Goal: Task Accomplishment & Management: Manage account settings

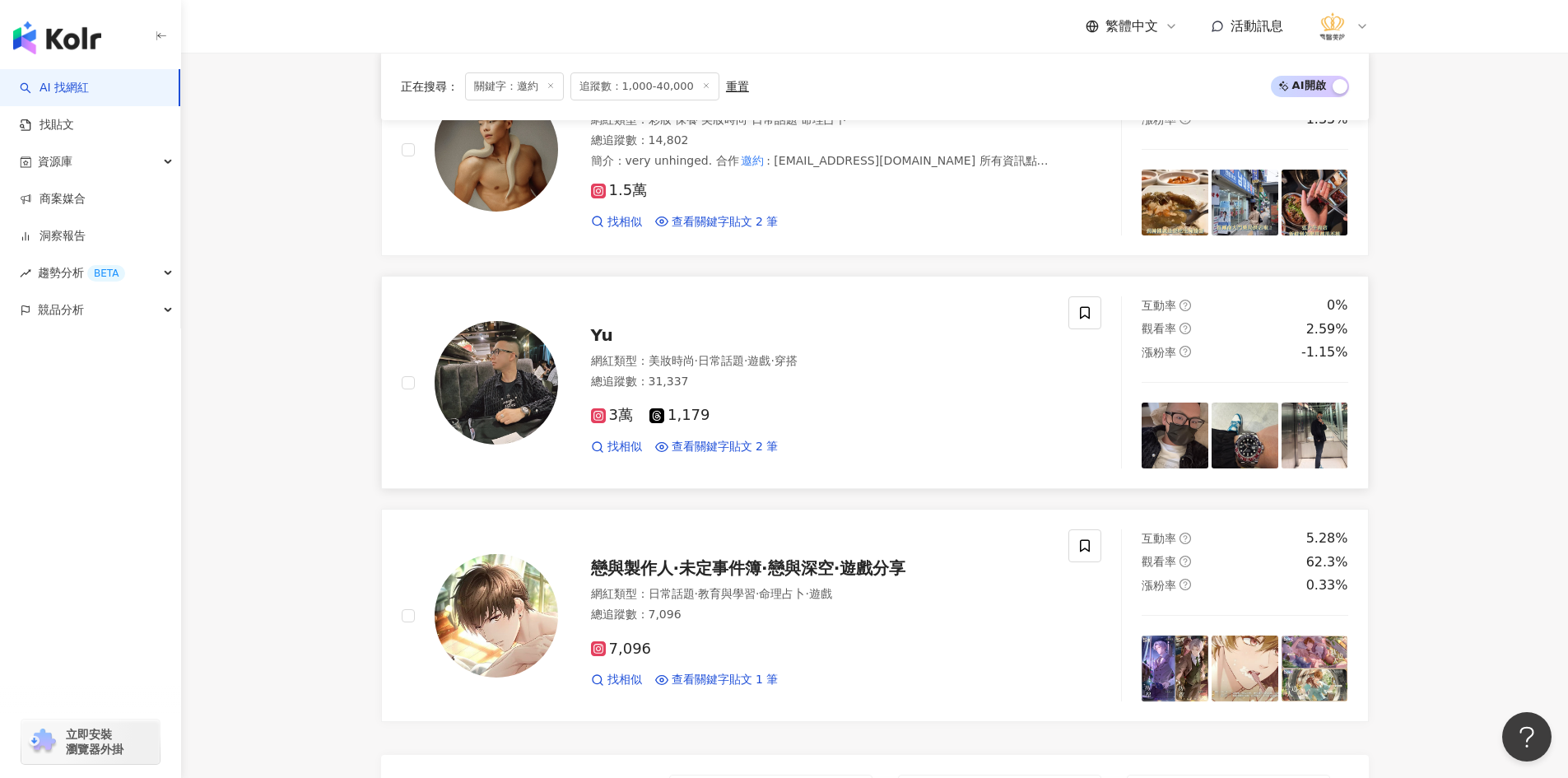
scroll to position [2785, 0]
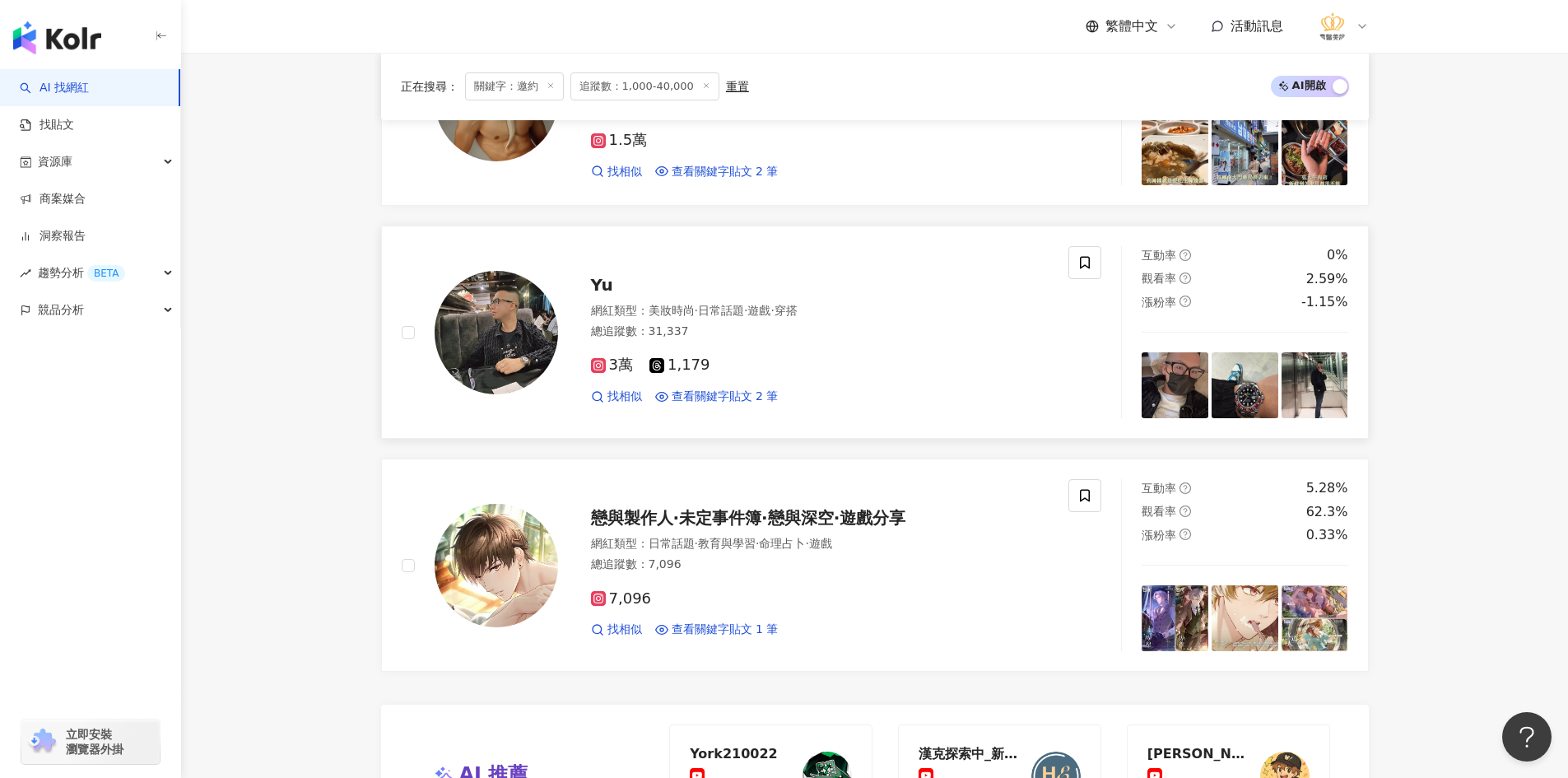
click at [503, 342] on img at bounding box center [496, 332] width 123 height 123
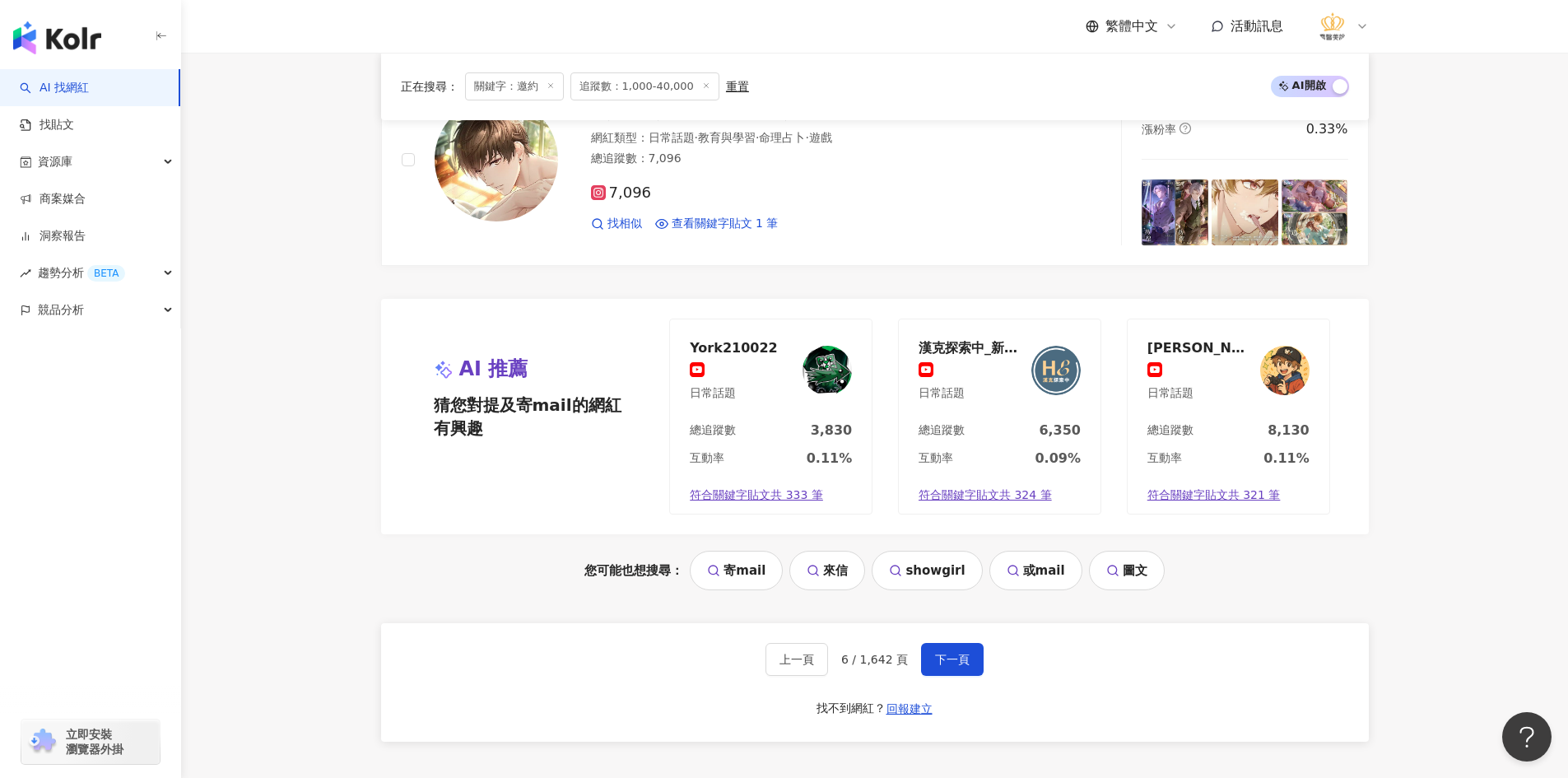
scroll to position [3196, 0]
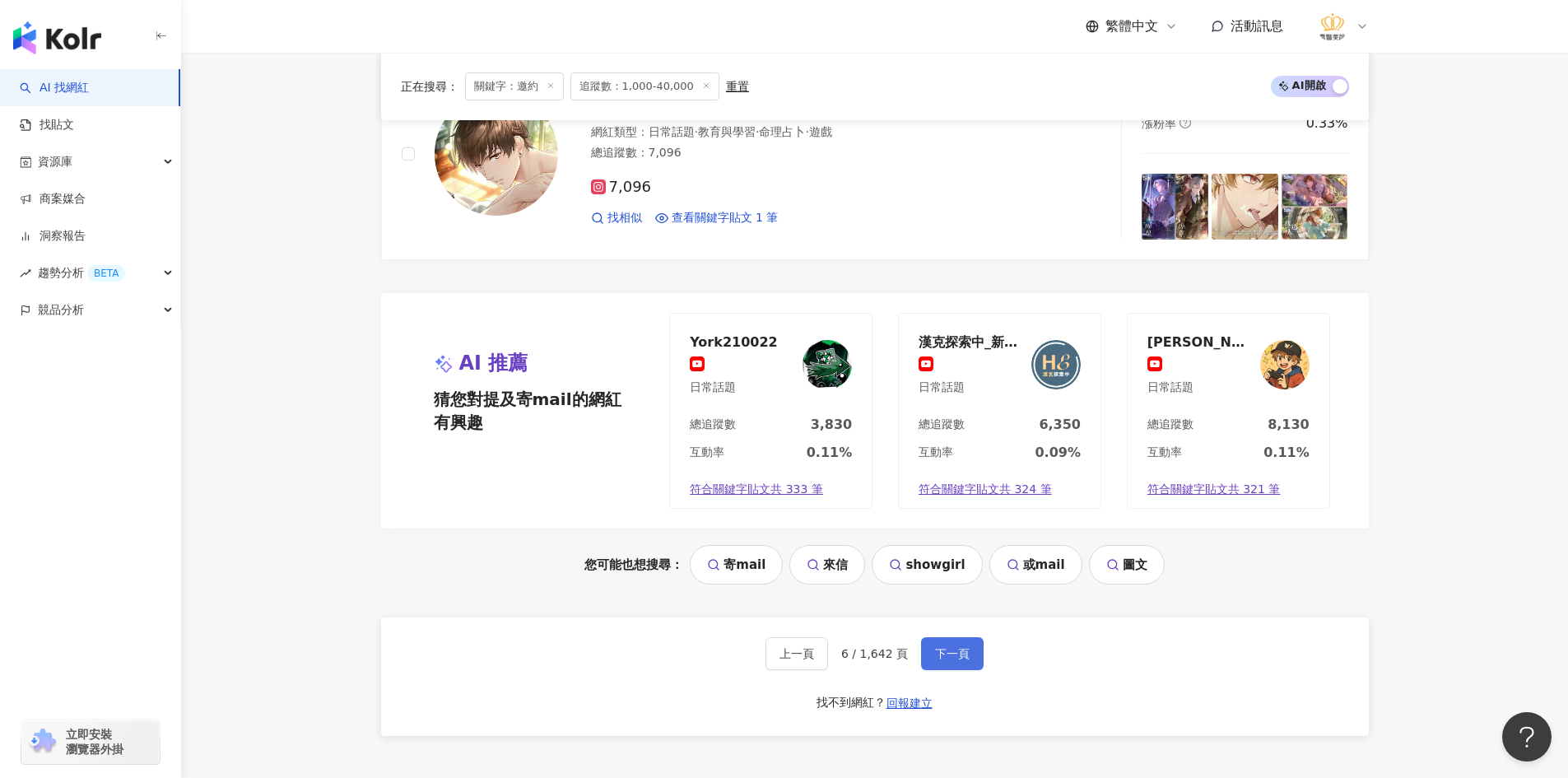
click at [951, 657] on span "下一頁" at bounding box center [952, 653] width 34 height 13
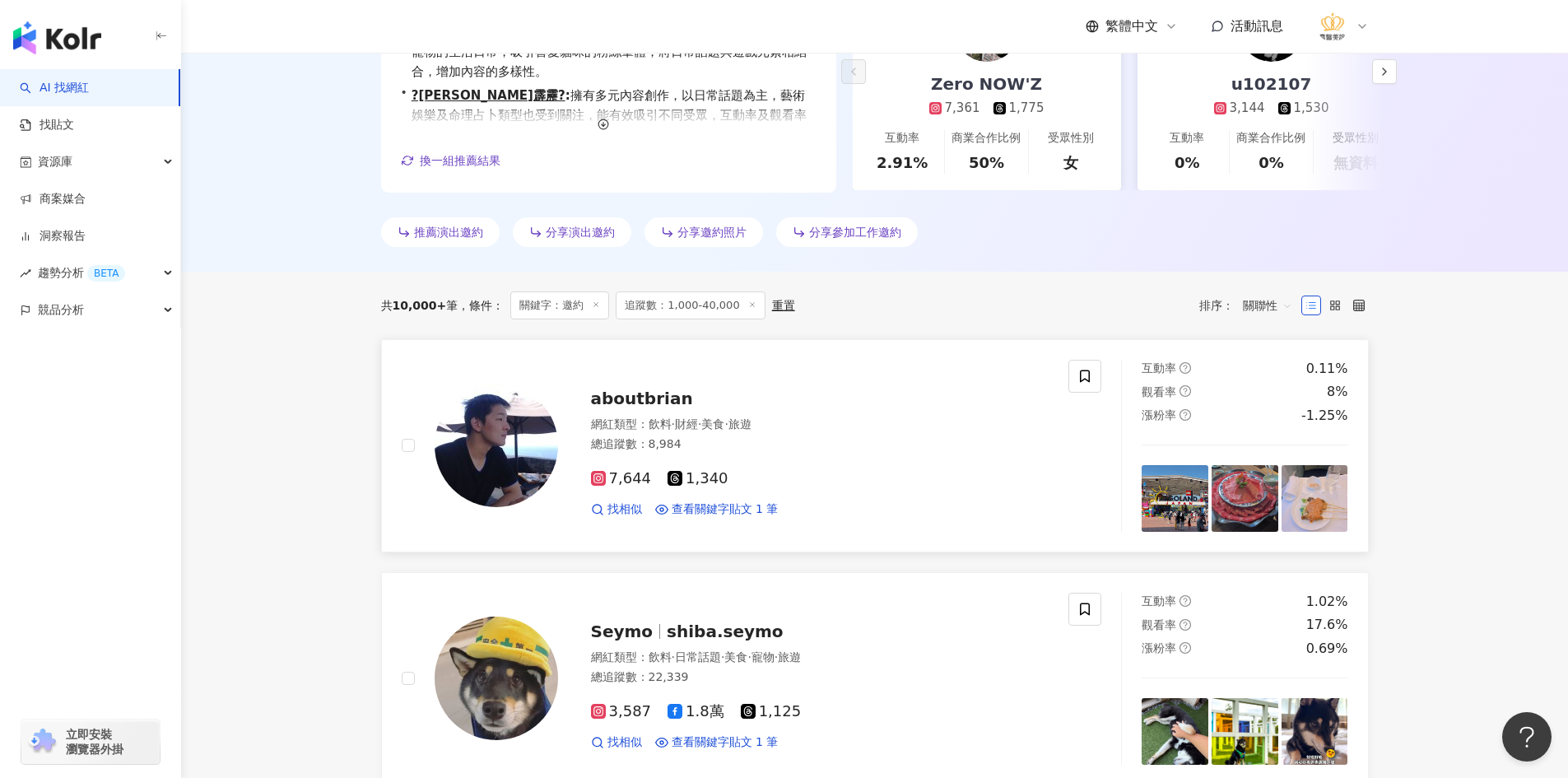
scroll to position [494, 0]
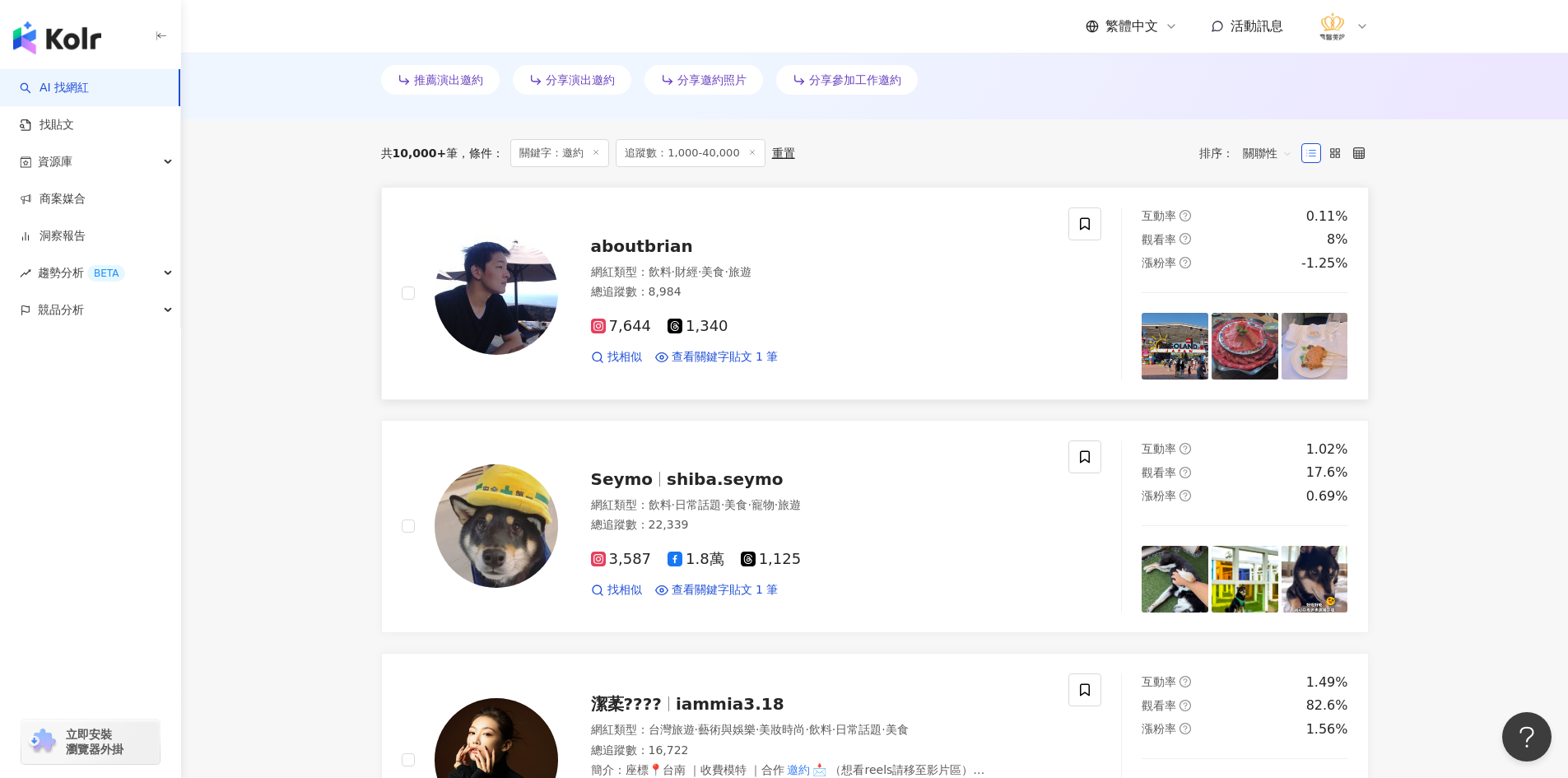
click at [488, 313] on img at bounding box center [496, 292] width 123 height 123
click at [503, 266] on img at bounding box center [496, 292] width 123 height 123
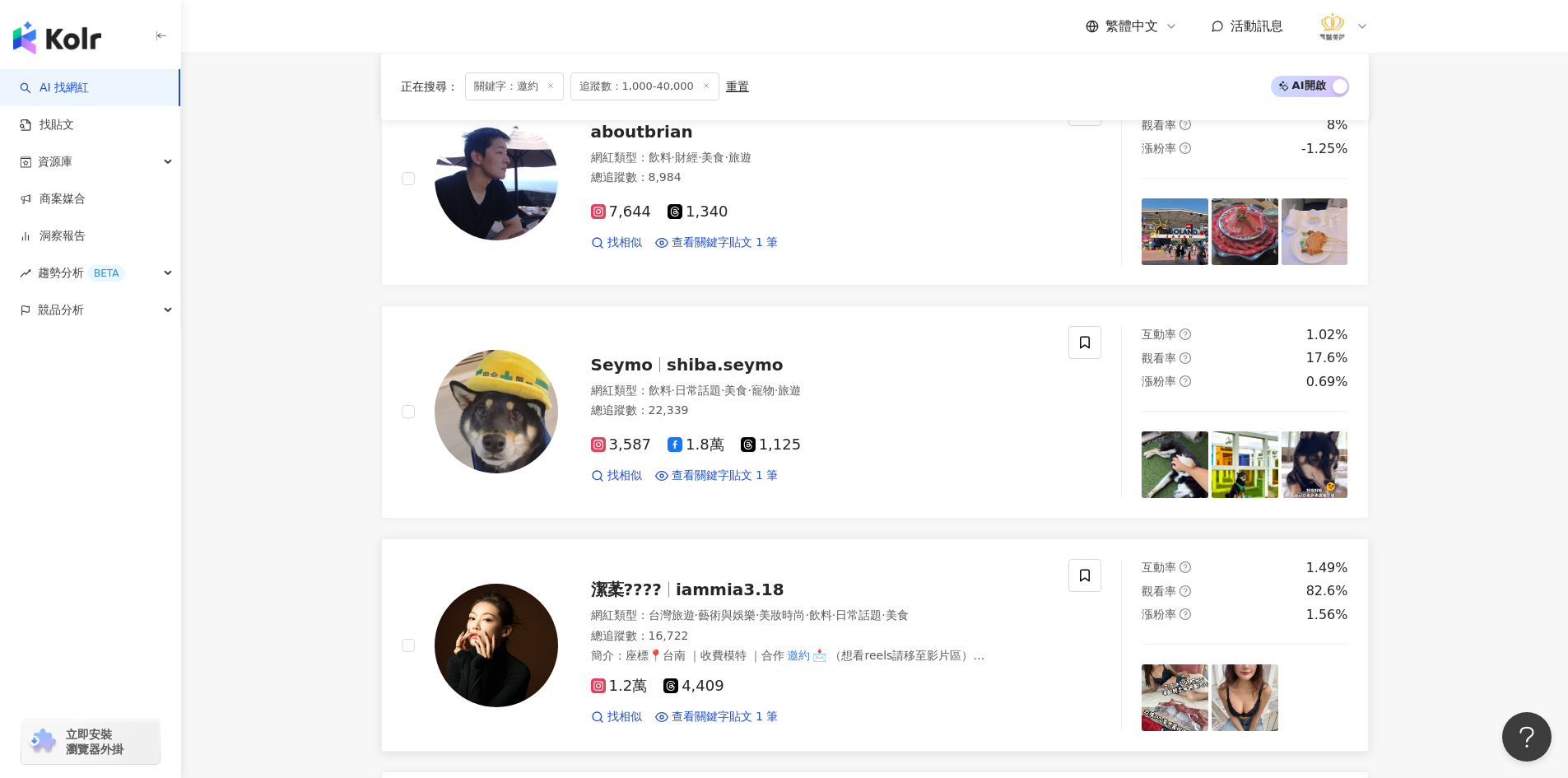
scroll to position [824, 0]
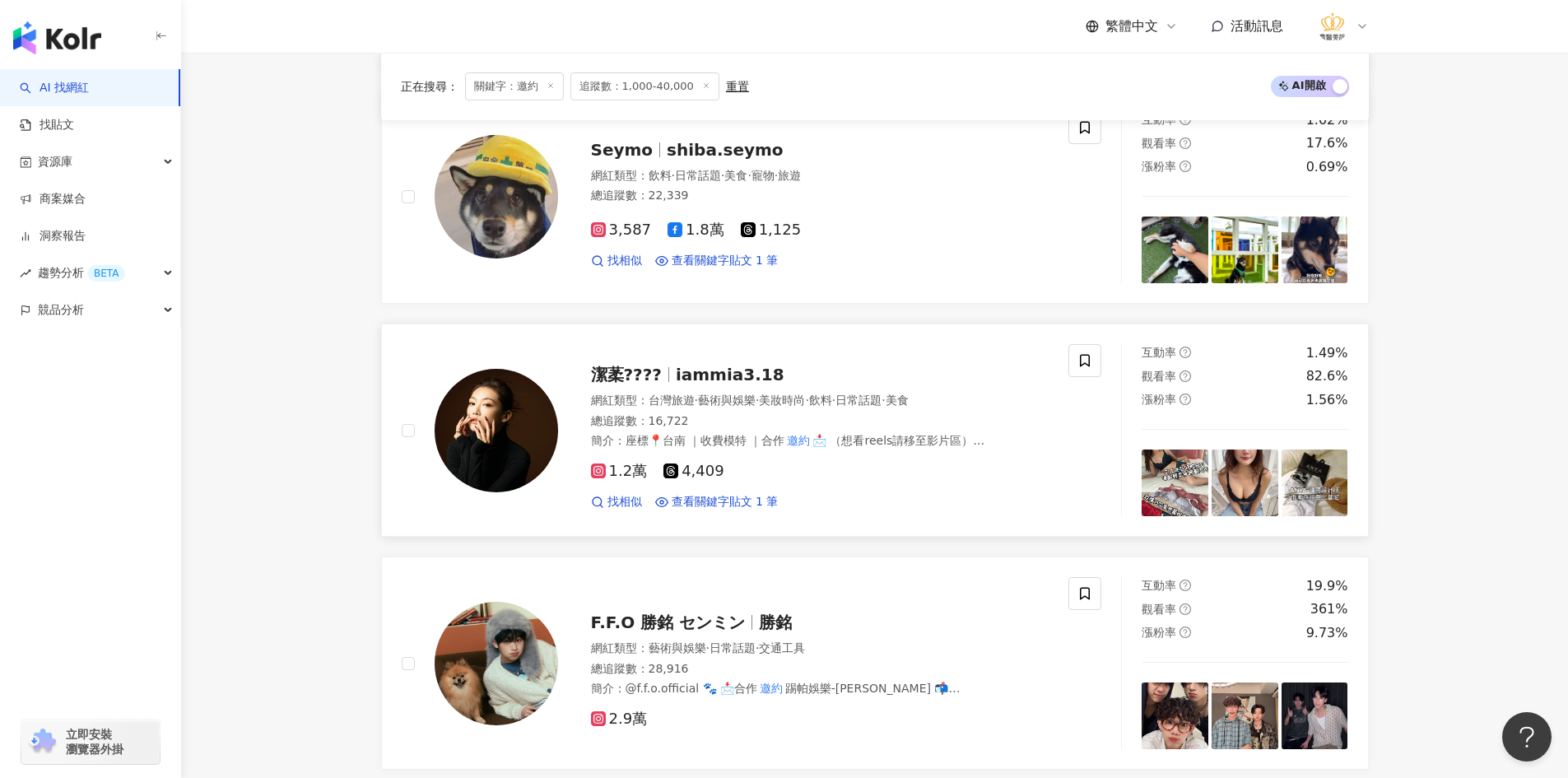
click at [488, 446] on img at bounding box center [496, 430] width 123 height 123
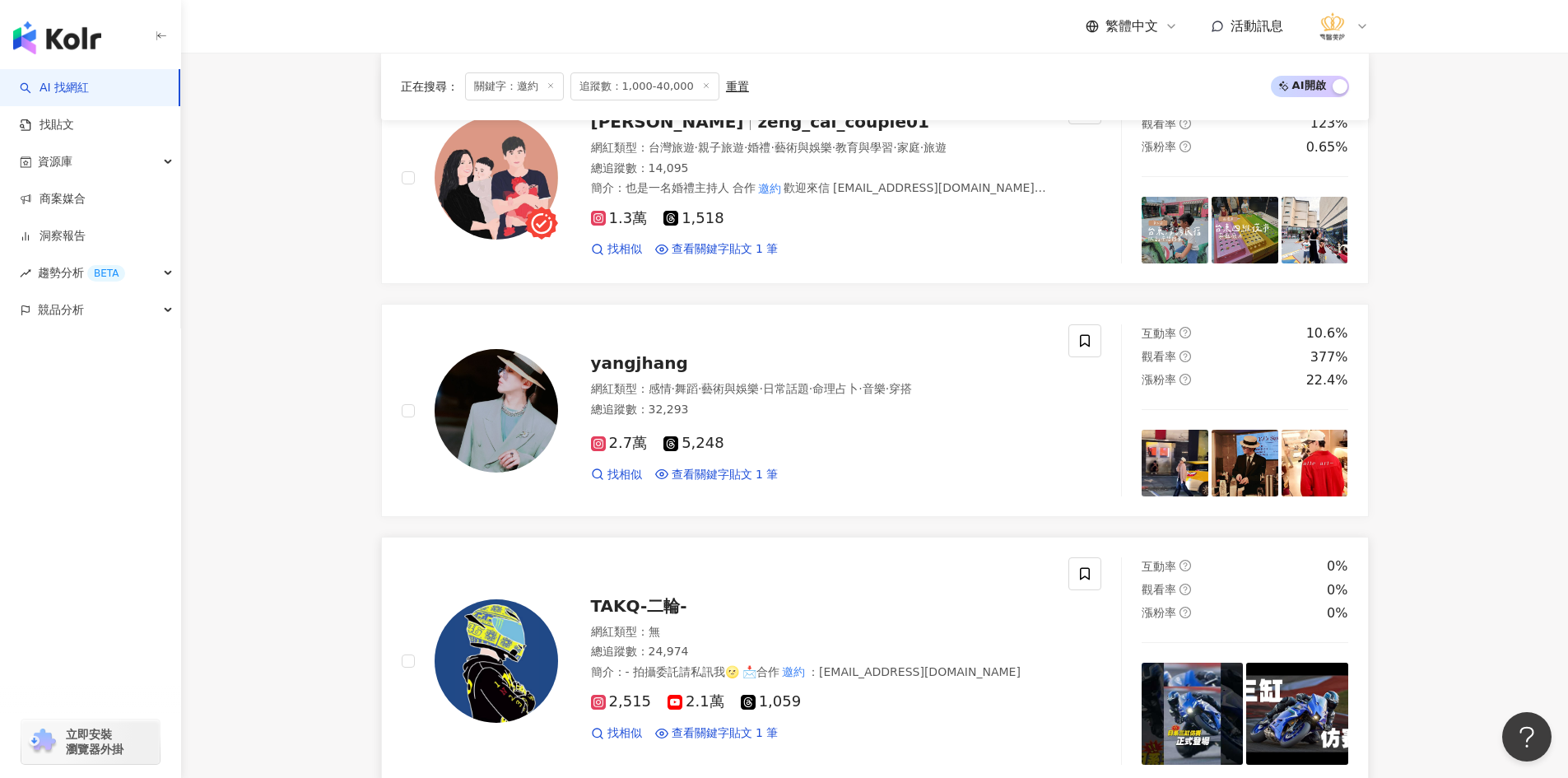
scroll to position [1646, 0]
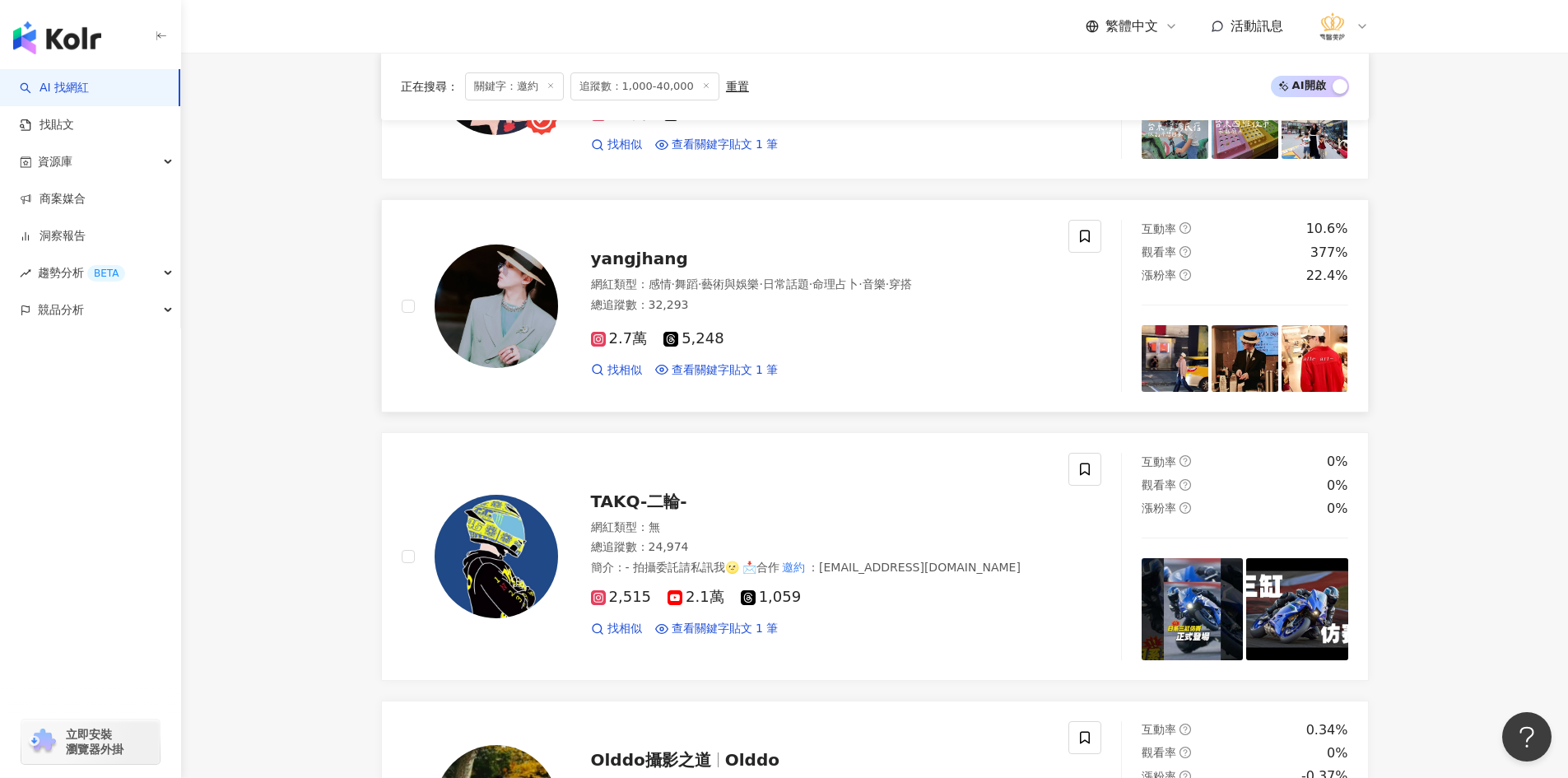
click at [491, 327] on img at bounding box center [496, 306] width 123 height 123
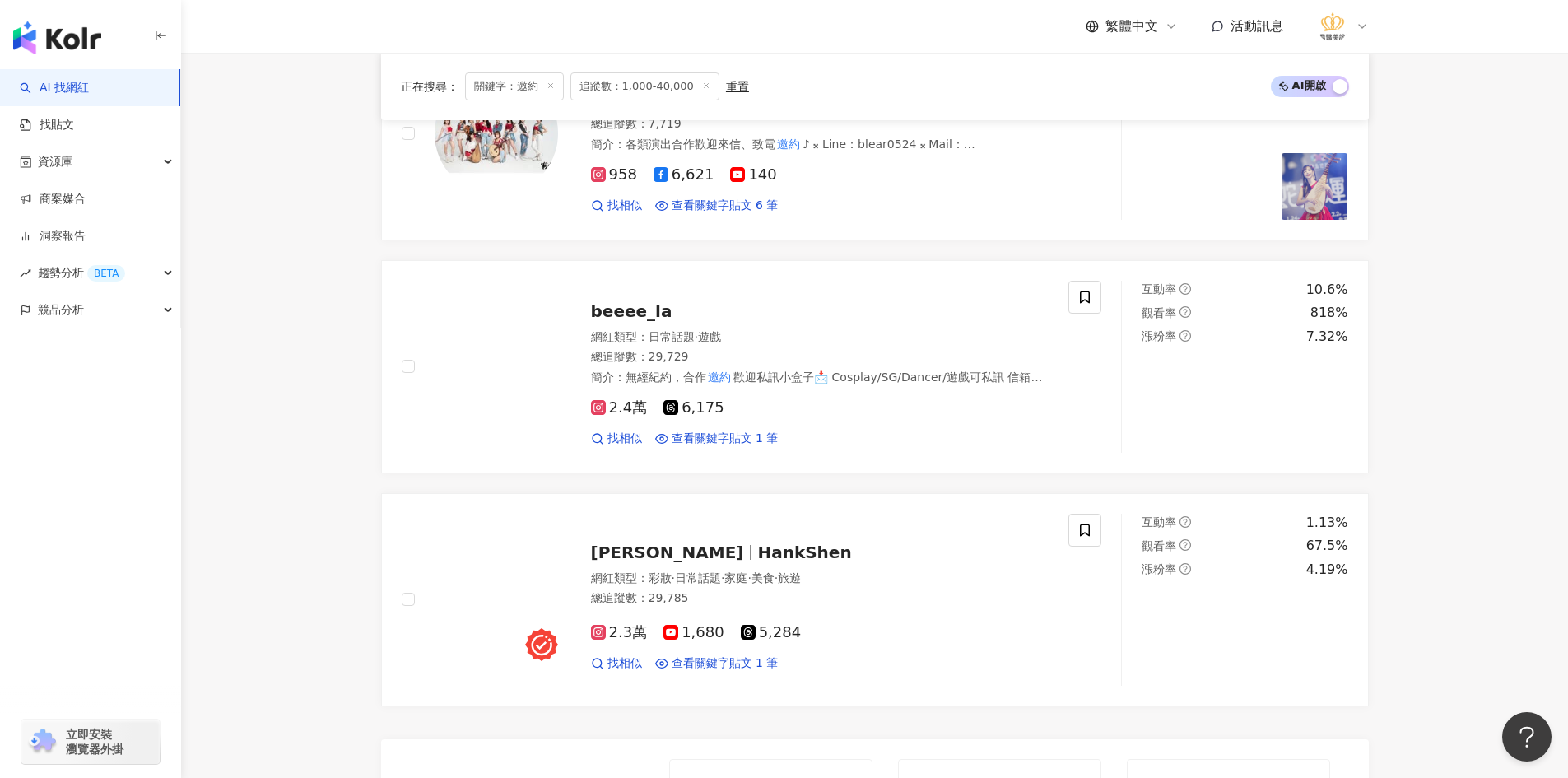
scroll to position [2799, 0]
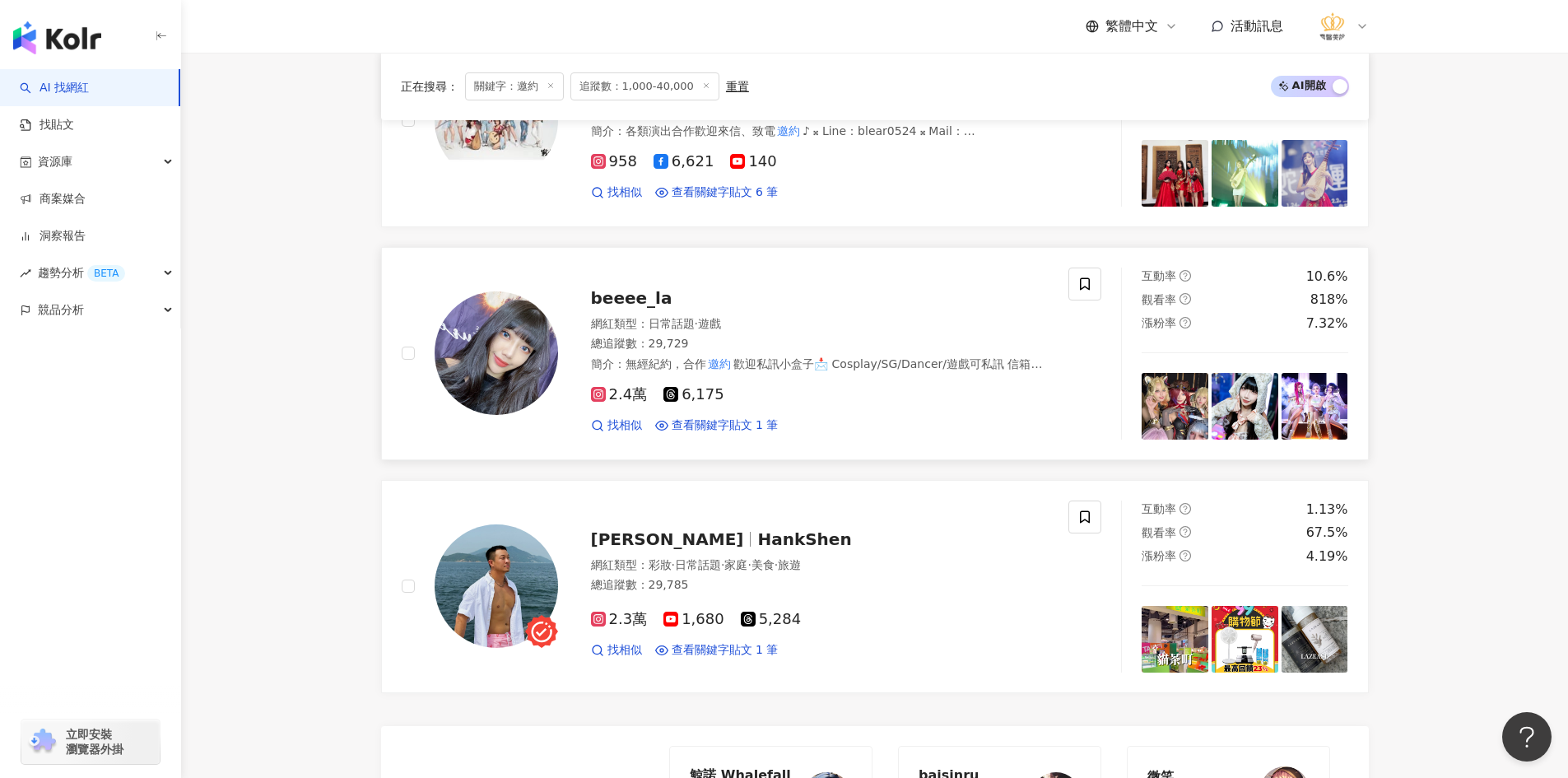
click at [507, 365] on img at bounding box center [496, 352] width 123 height 123
click at [1091, 283] on icon at bounding box center [1085, 283] width 15 height 15
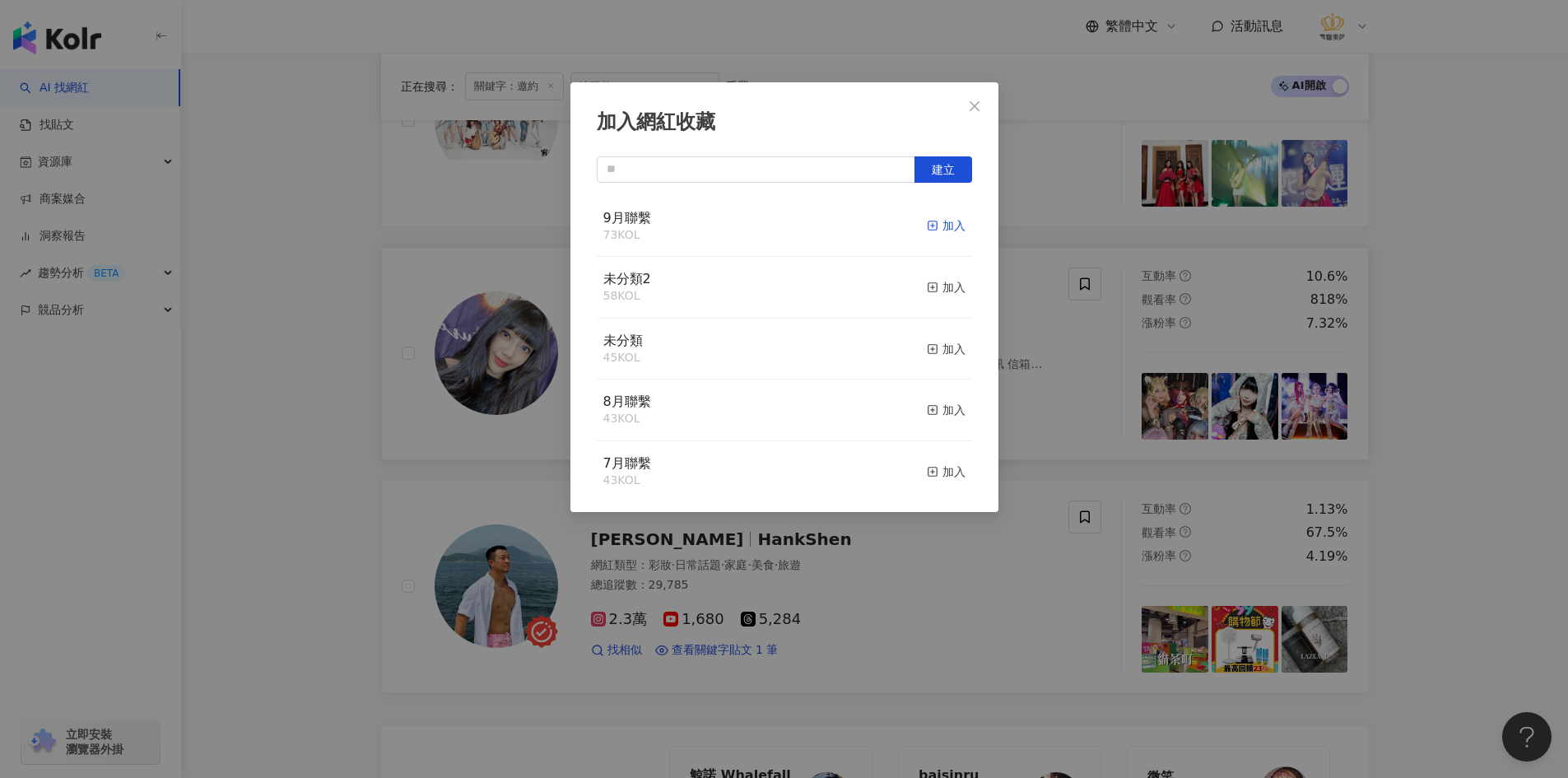
click at [935, 227] on div "加入" at bounding box center [946, 225] width 39 height 18
click at [381, 431] on div "加入網紅收藏 建立 9月聯繫 74 KOL 已加入 未分類2 58 KOL 加入 未分類 45 KOL 加入 8月聯繫 43 KOL 加入 7月聯繫 43 K…" at bounding box center [784, 389] width 1568 height 778
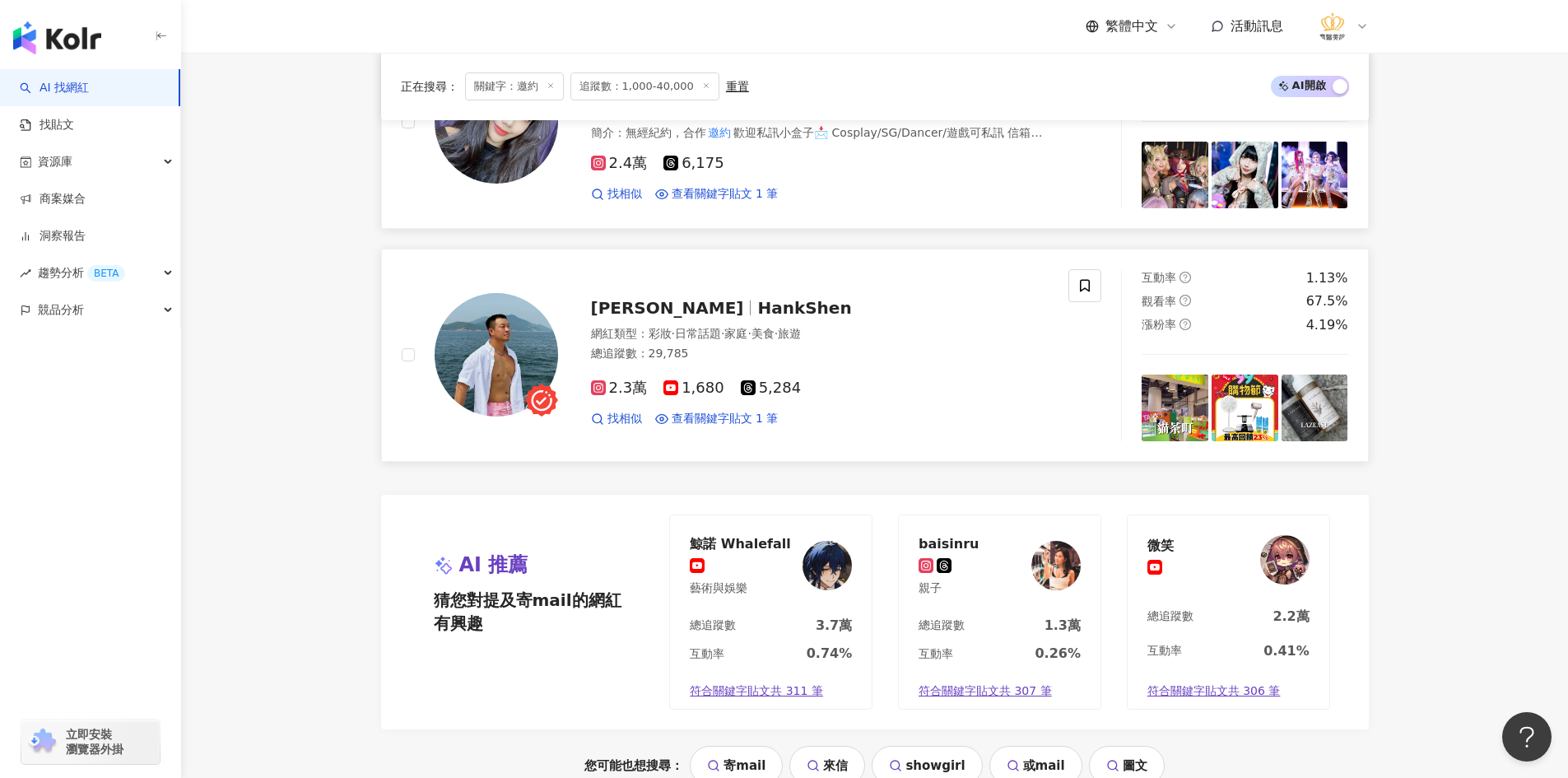
scroll to position [3046, 0]
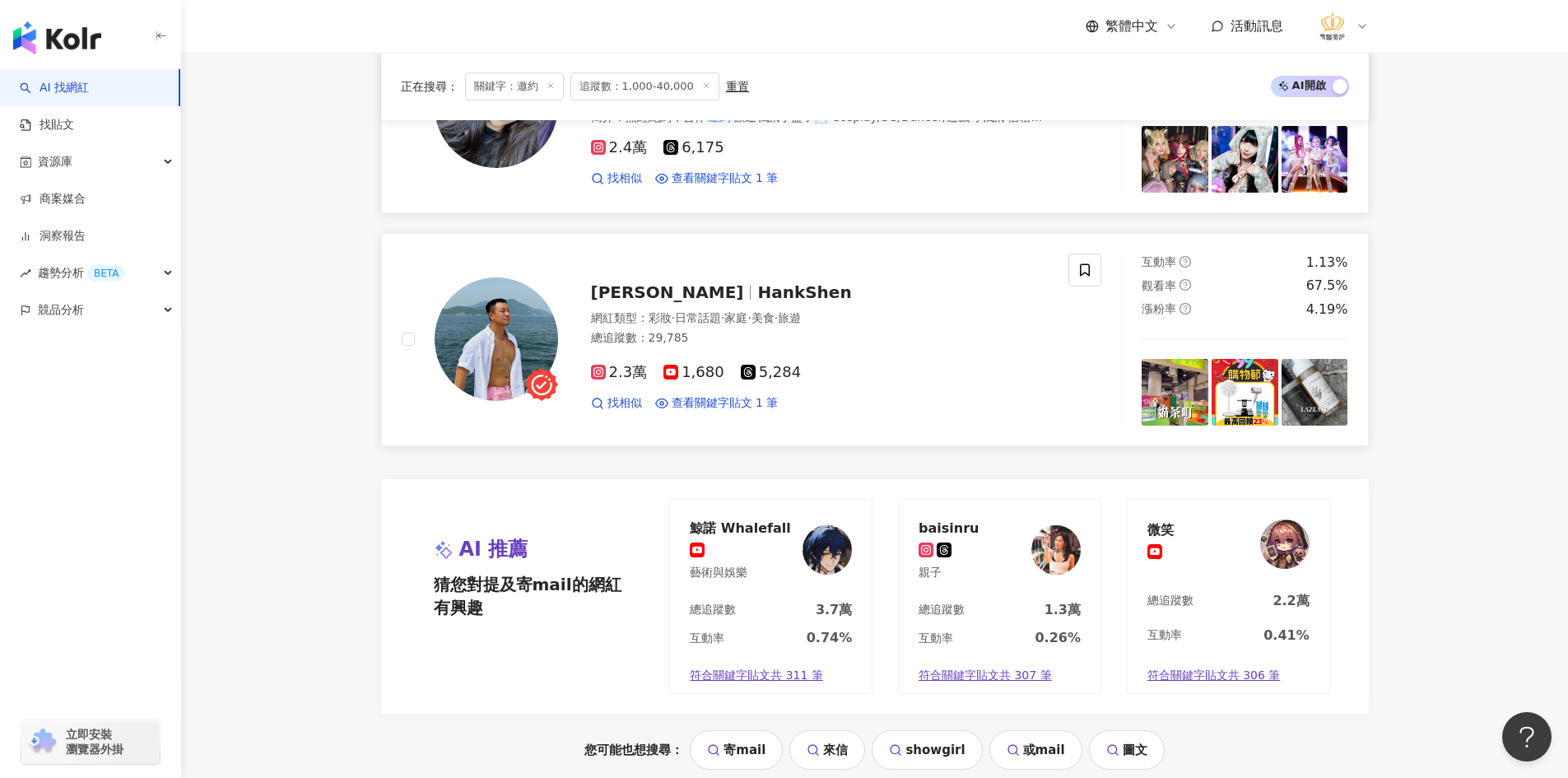
click at [493, 347] on img at bounding box center [496, 339] width 123 height 123
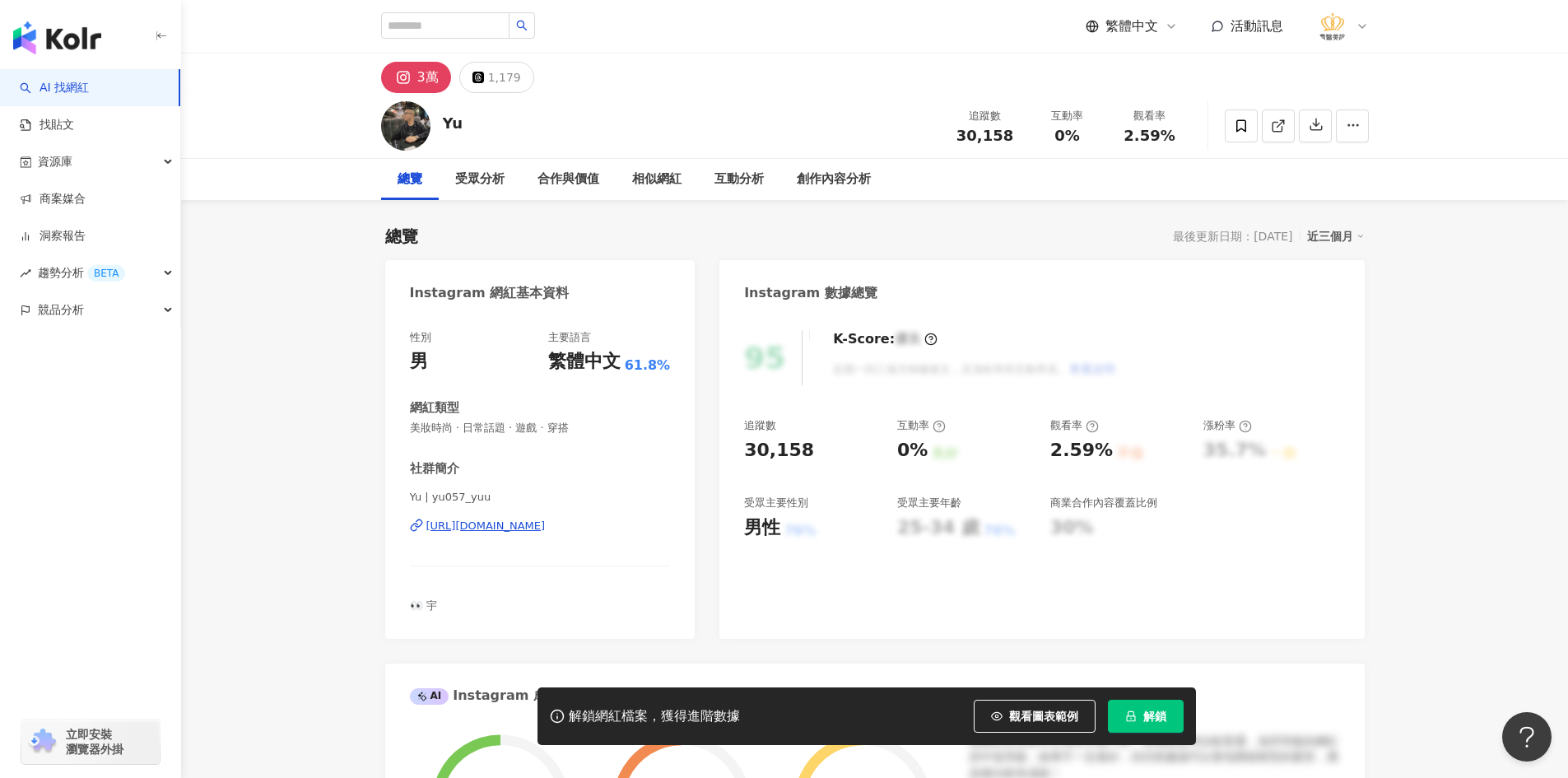
click at [546, 528] on div "https://www.instagram.com/yu057_yuu/" at bounding box center [486, 526] width 120 height 15
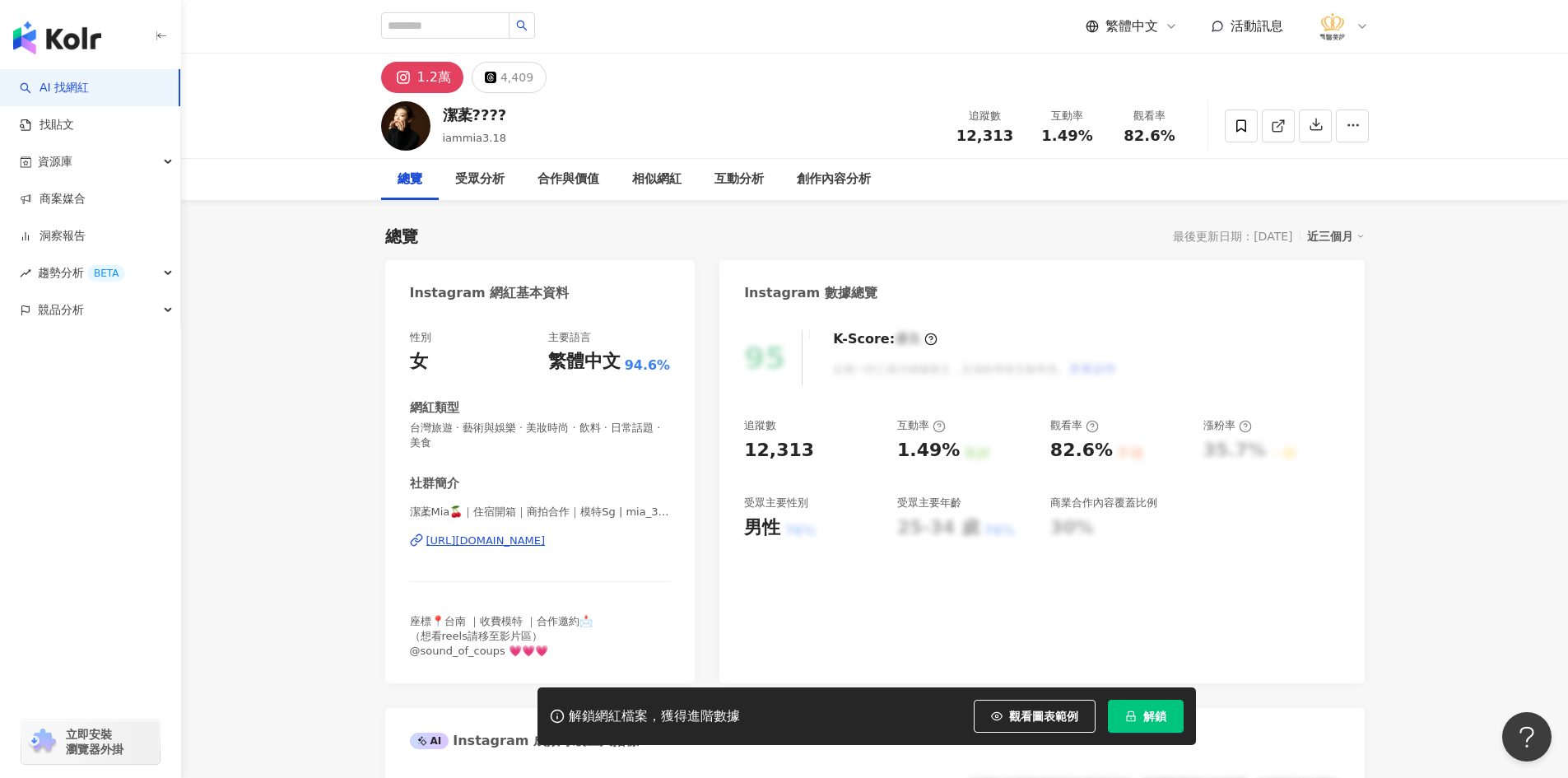
click at [521, 534] on div "https://www.instagram.com/mia_3.18/" at bounding box center [486, 540] width 120 height 15
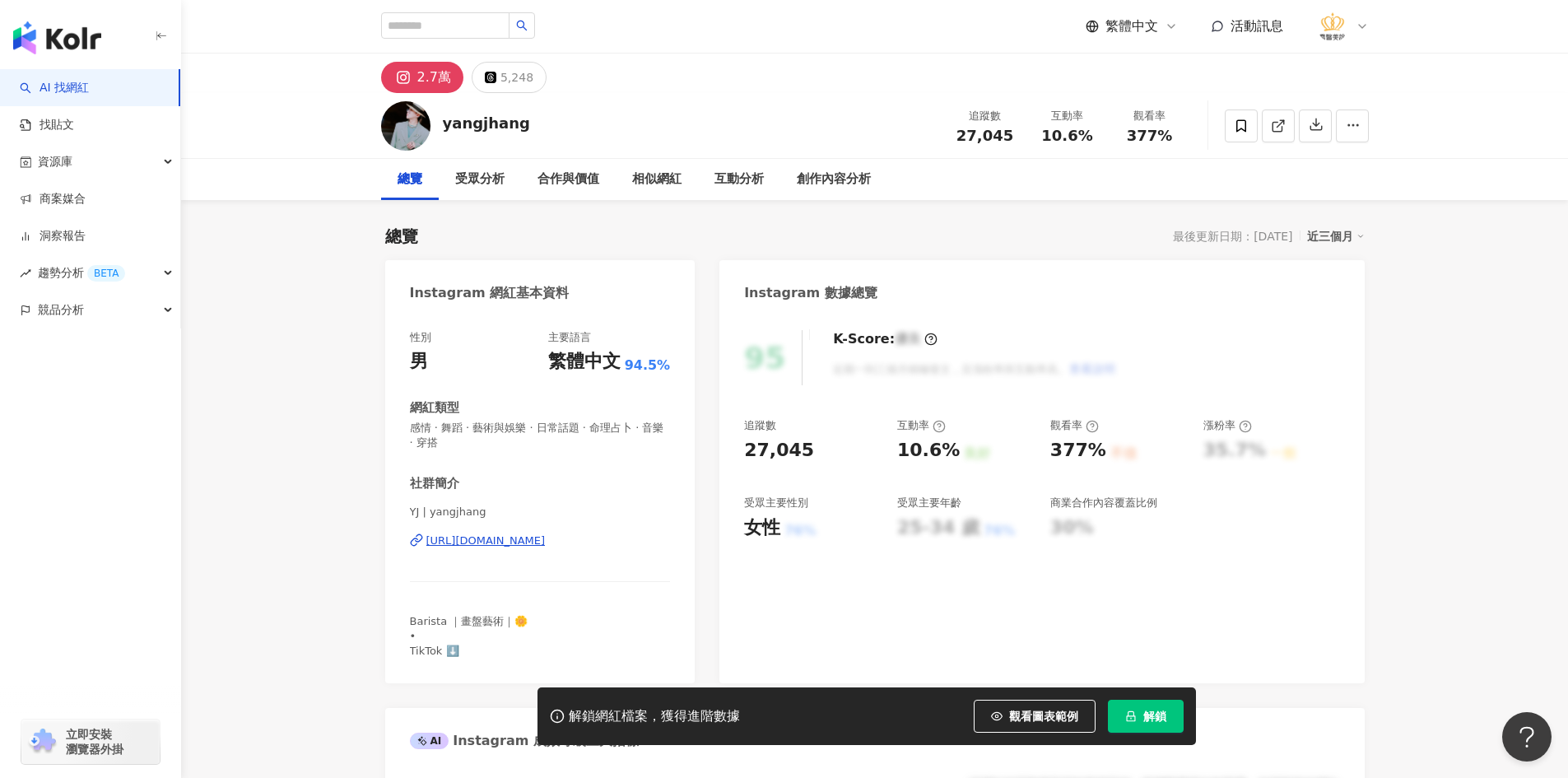
click at [544, 531] on div "YJ | yangjhang [URL][DOMAIN_NAME]" at bounding box center [540, 553] width 261 height 96
click at [545, 538] on div "[URL][DOMAIN_NAME]" at bounding box center [486, 540] width 120 height 15
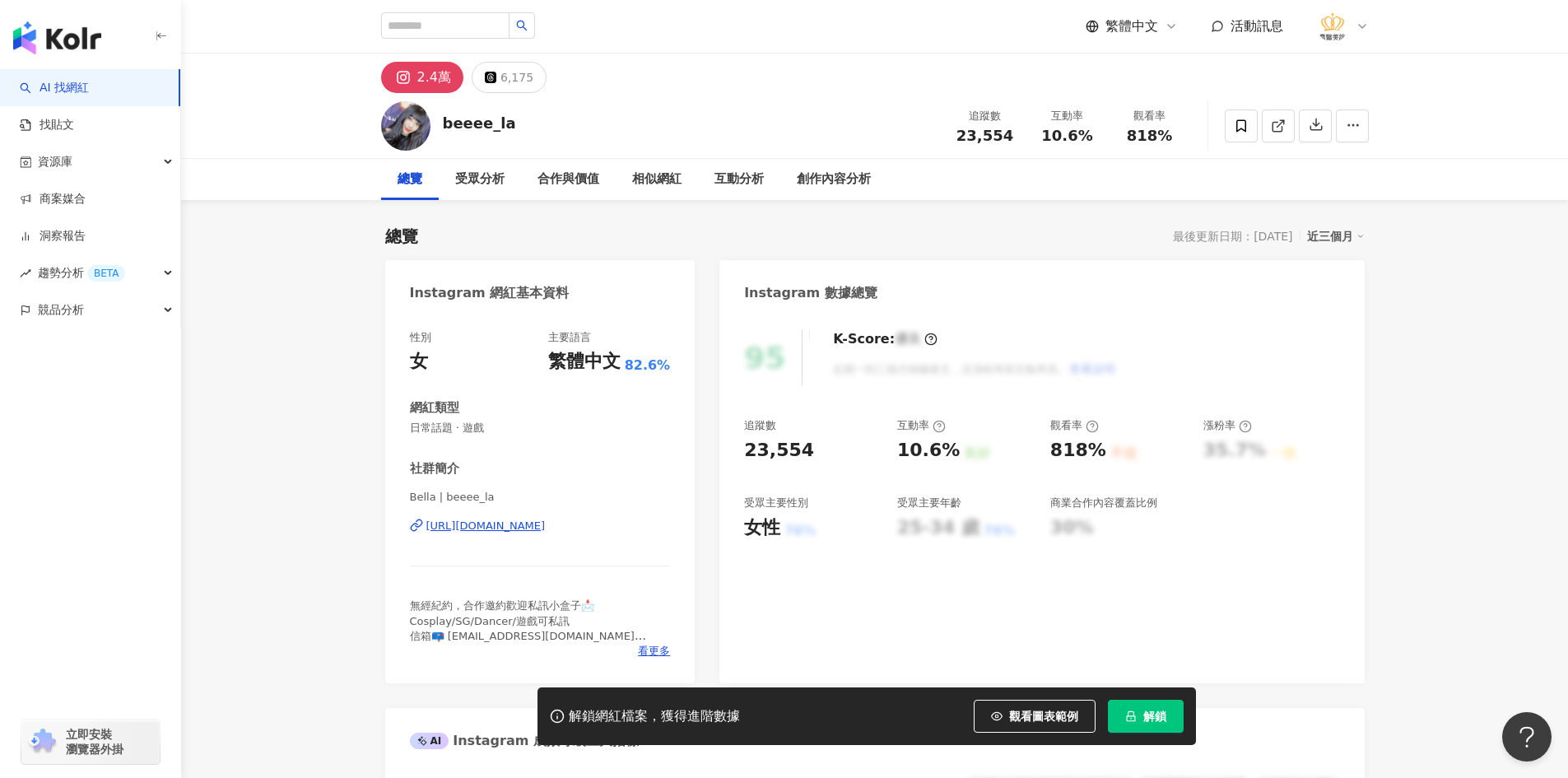
click at [546, 527] on div "https://www.instagram.com/beeee_la/" at bounding box center [486, 526] width 120 height 15
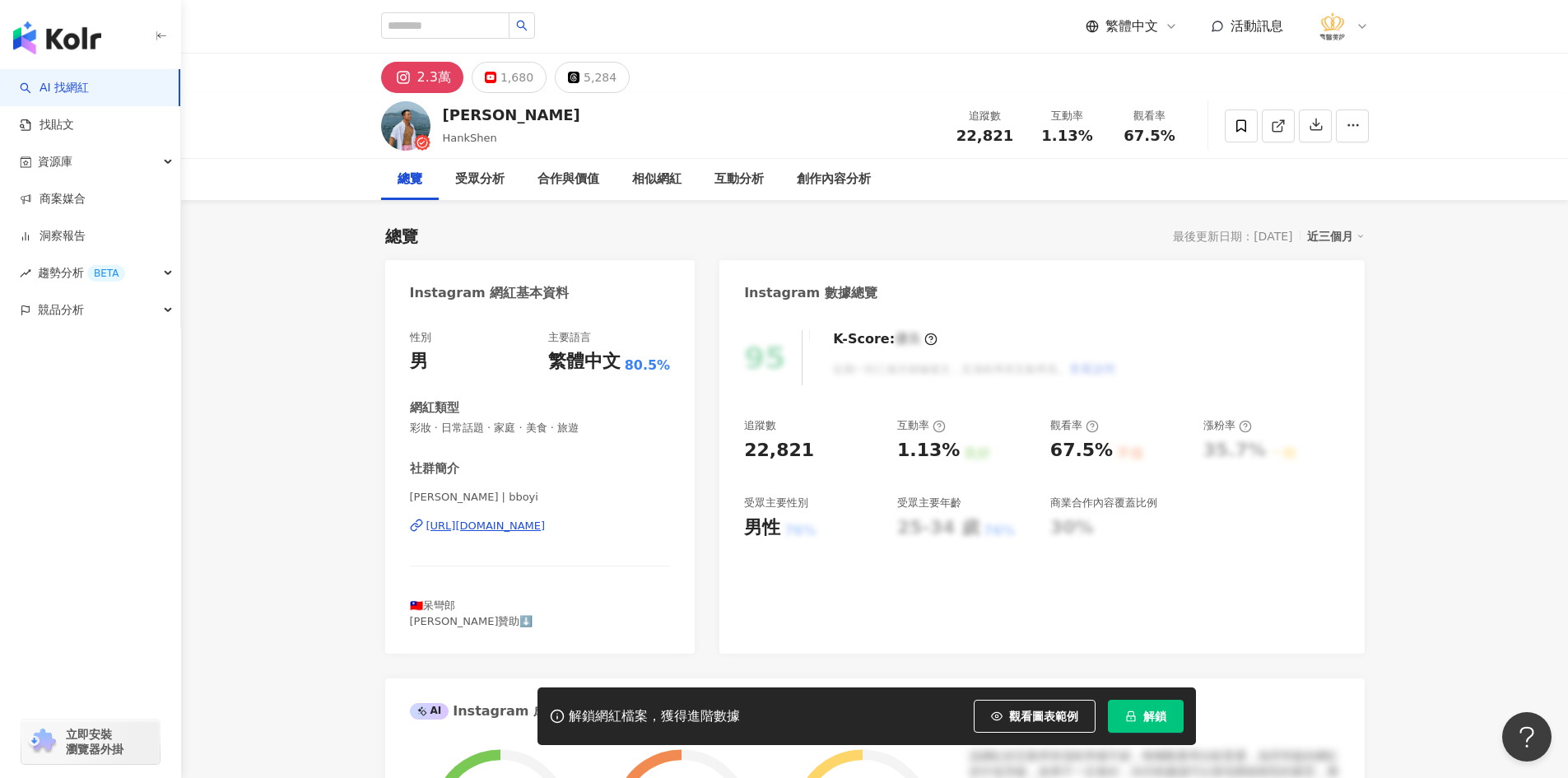
click at [546, 528] on div "[URL][DOMAIN_NAME]" at bounding box center [486, 526] width 120 height 15
click at [1231, 119] on span at bounding box center [1241, 126] width 33 height 33
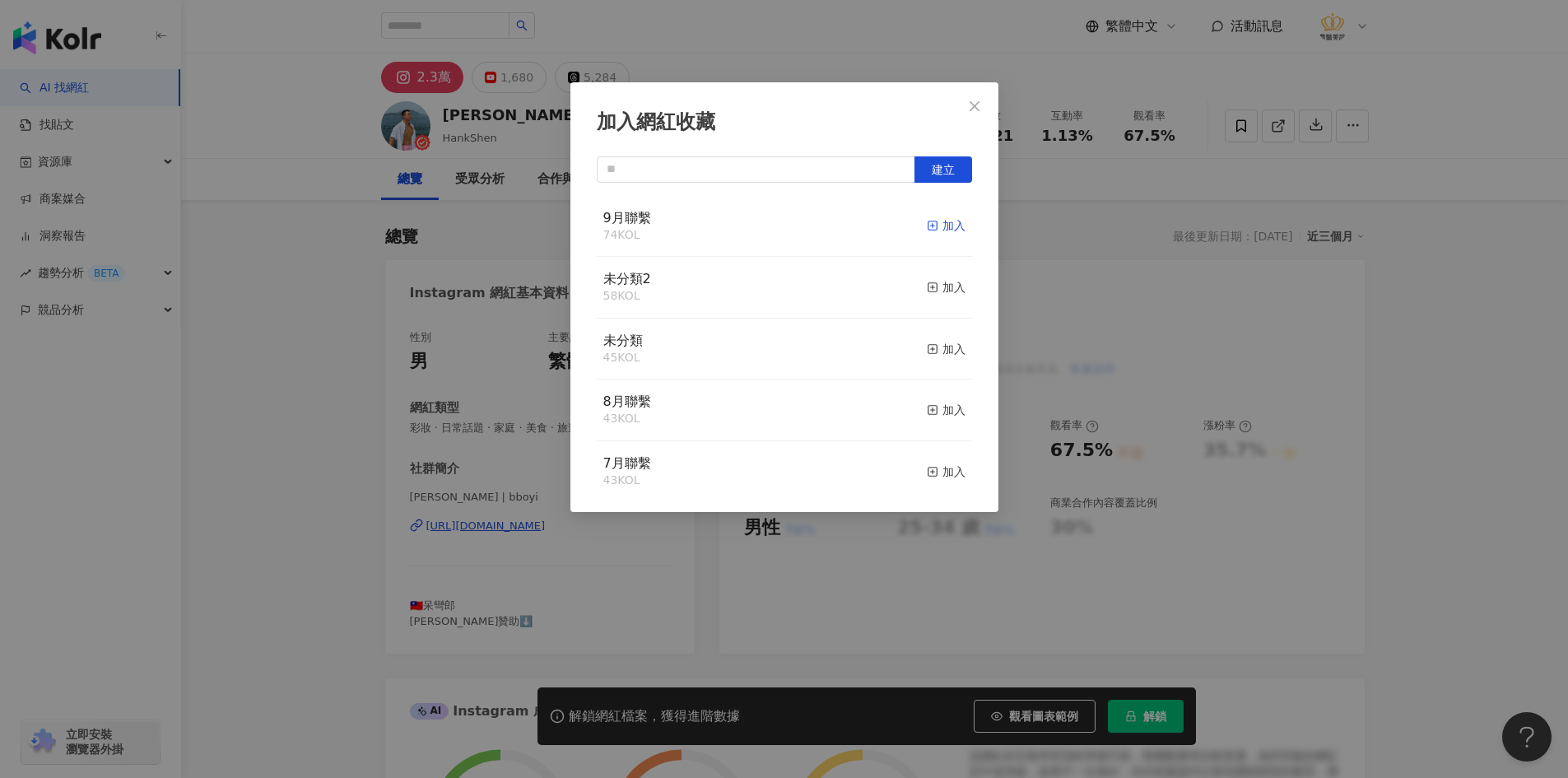
click at [929, 229] on div "加入" at bounding box center [946, 225] width 39 height 18
